Goal: Check status: Check status

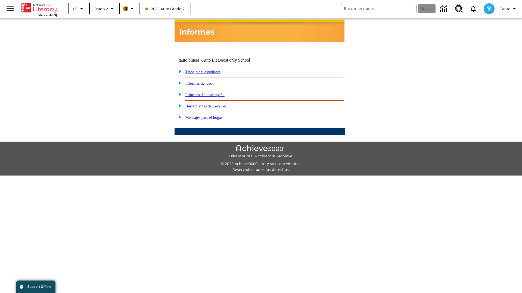
click at [212, 93] on link "Informes del desempeño" at bounding box center [204, 95] width 39 height 4
click at [0, 0] on link "¿Cómo se están desempeñando mis estudiantes en las actividades?" at bounding box center [0, 0] width 0 height 0
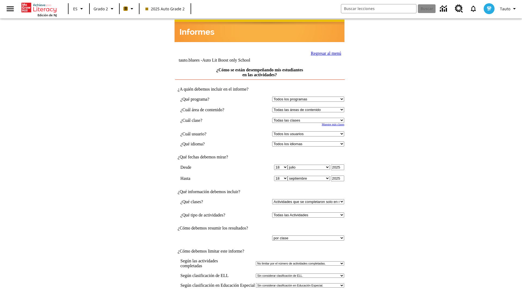
select select "21437111"
select select "4"
